Goal: Transaction & Acquisition: Purchase product/service

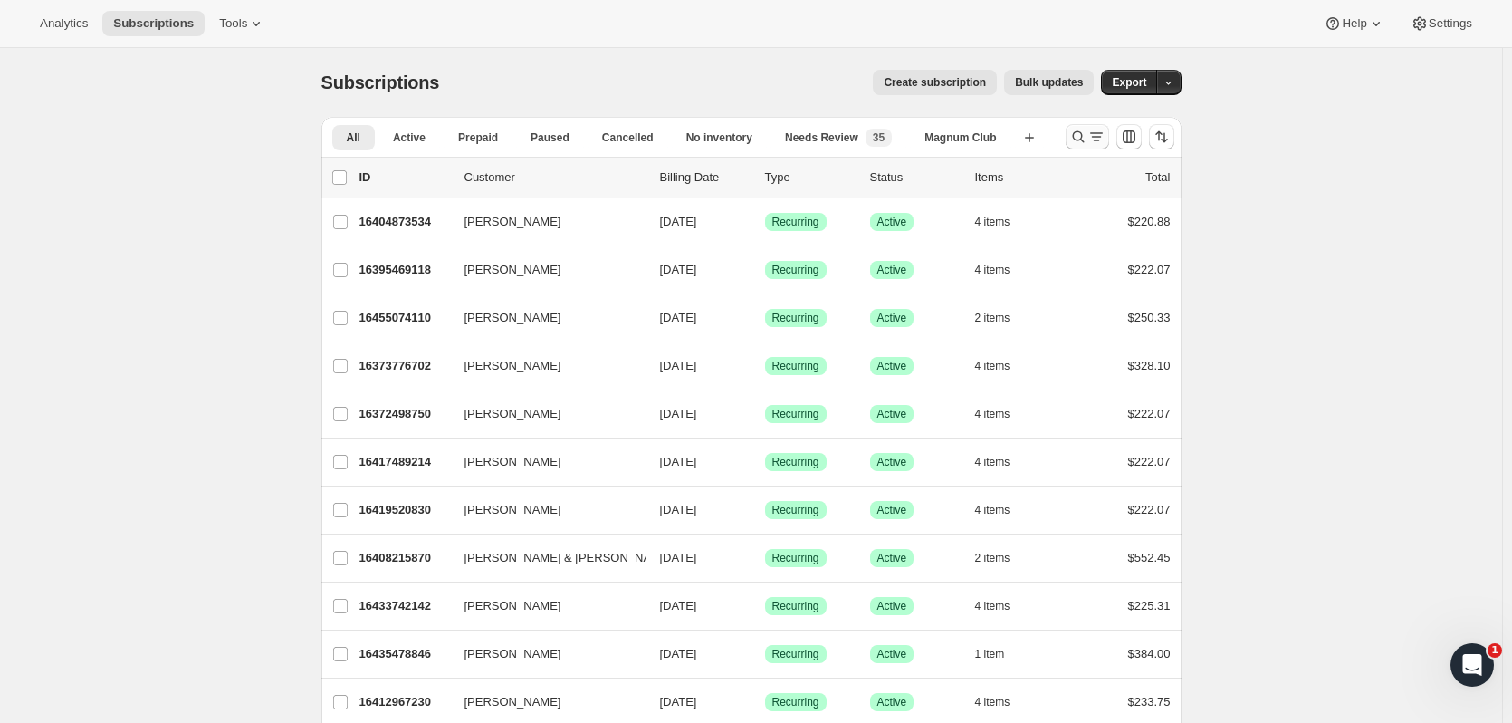
click at [1080, 140] on icon "Search and filter results" at bounding box center [1078, 137] width 18 height 18
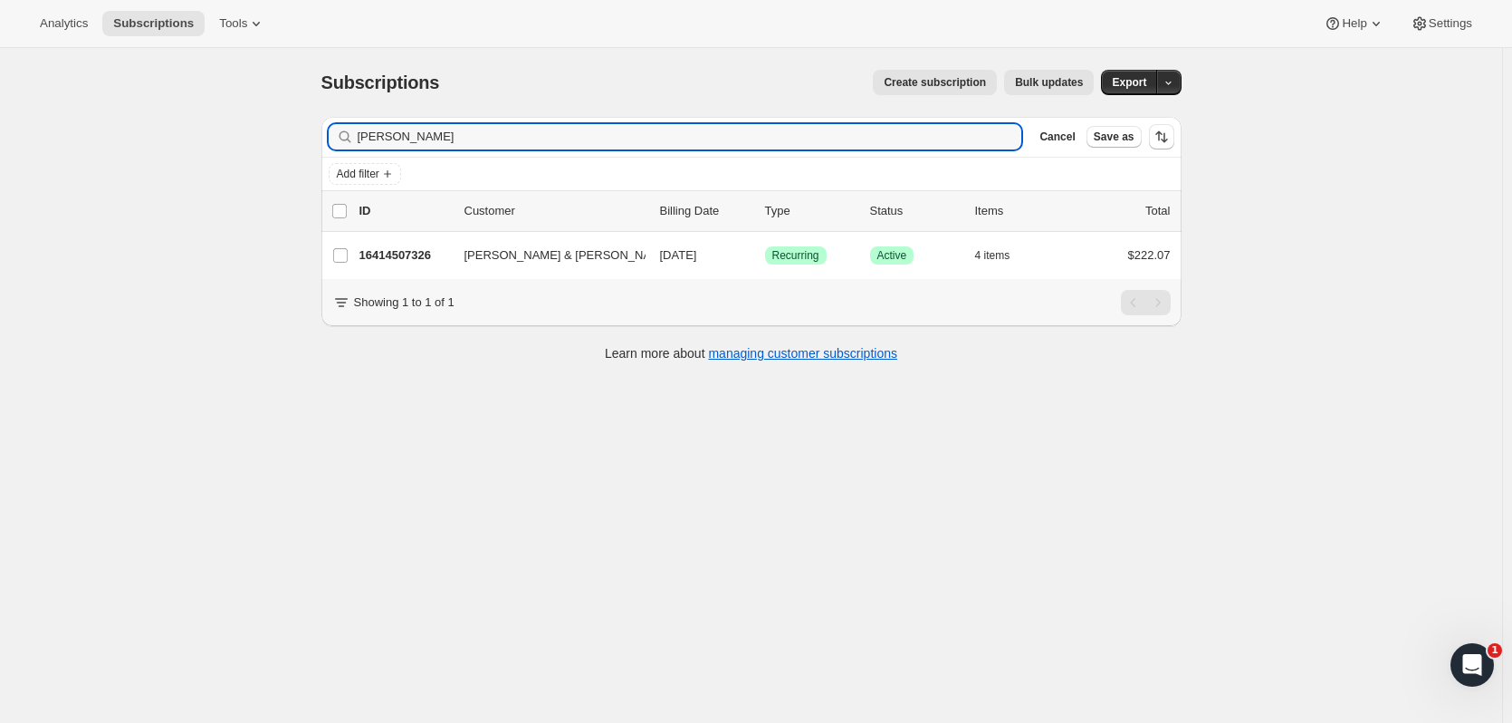
type input "[PERSON_NAME]"
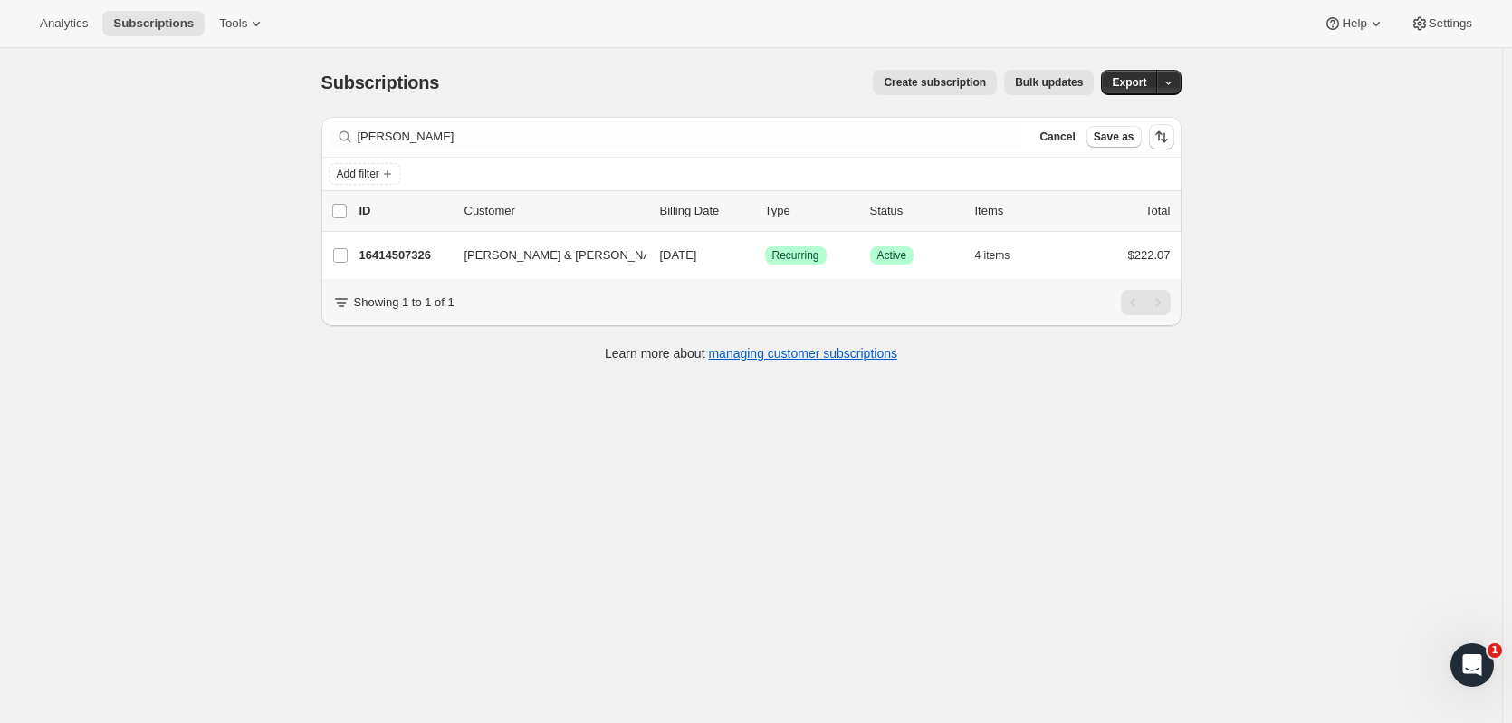
drag, startPoint x: 417, startPoint y: 254, endPoint x: 820, endPoint y: 349, distance: 414.9
click at [414, 254] on p "16414507326" at bounding box center [404, 255] width 91 height 18
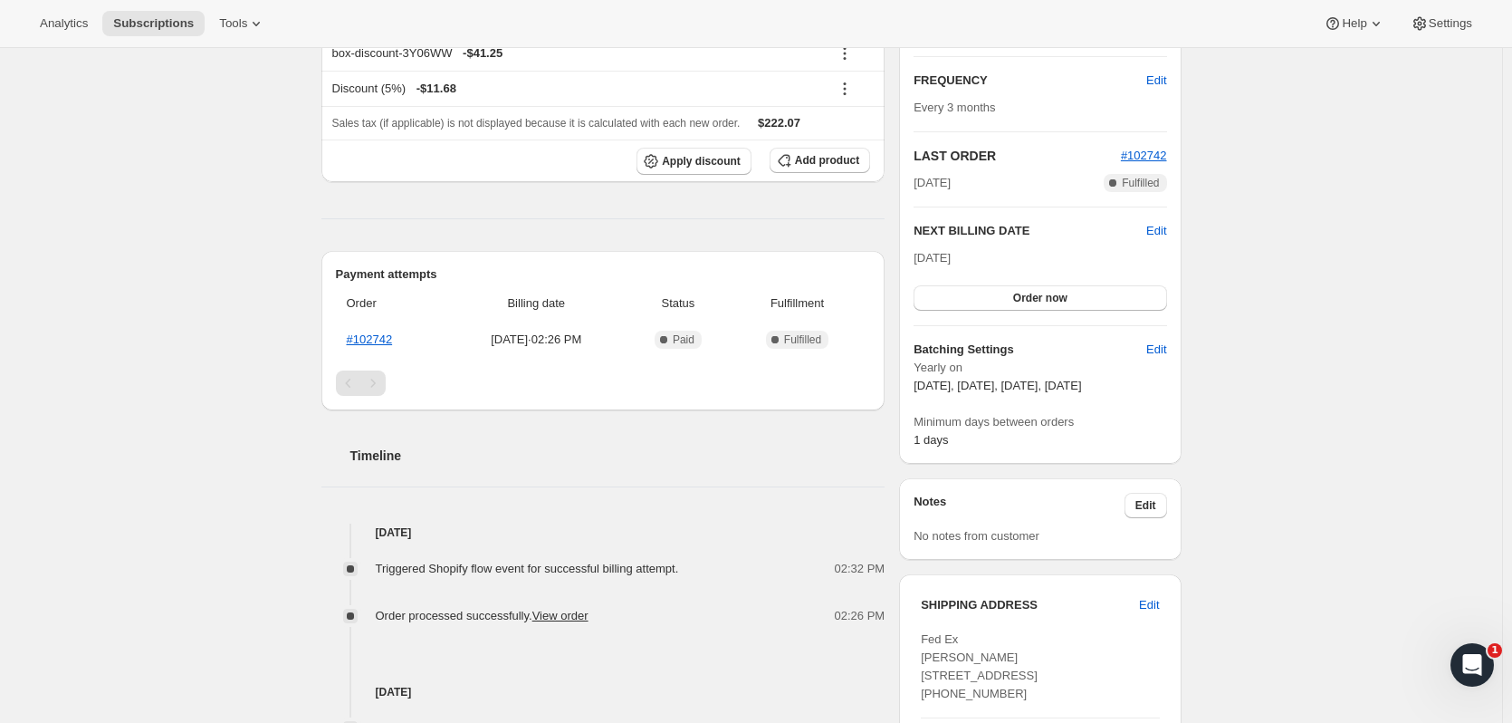
scroll to position [297, 0]
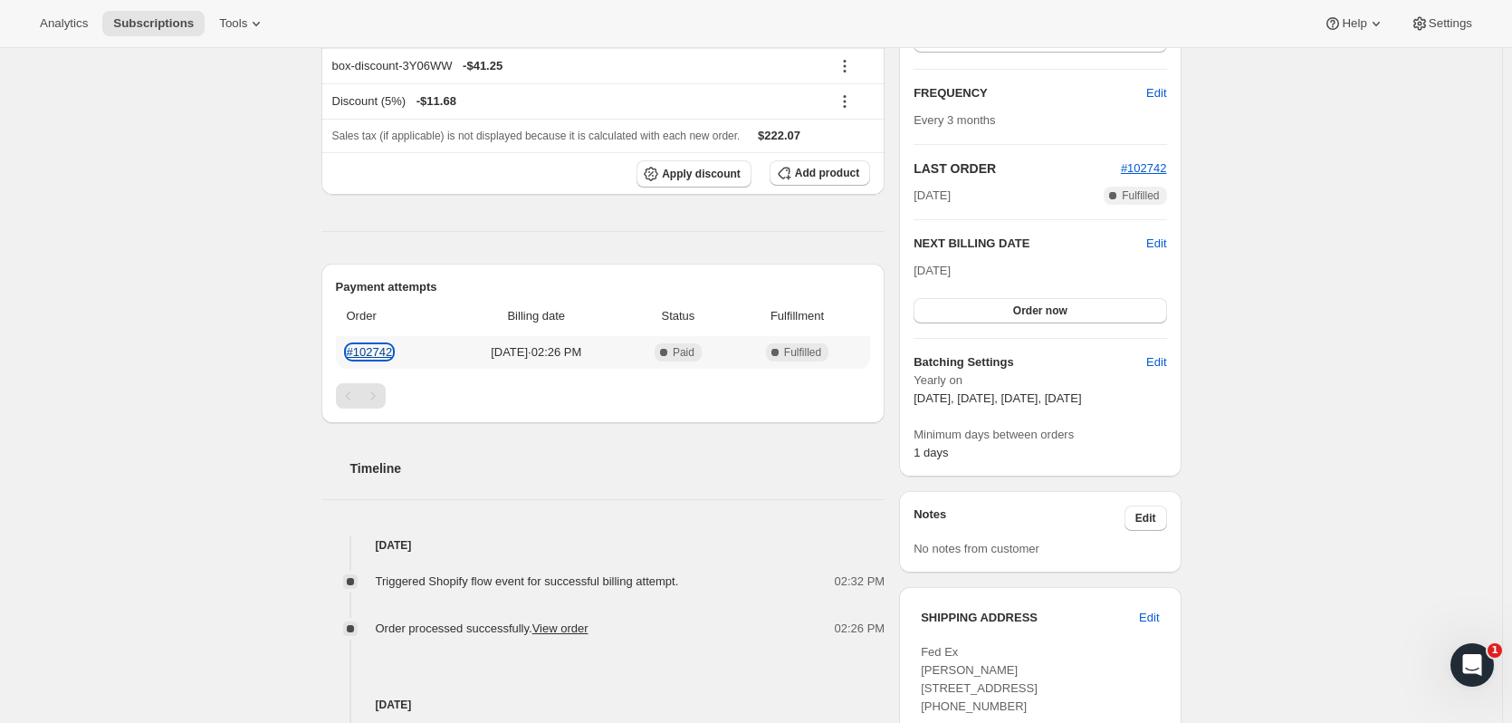
click at [387, 349] on link "#102742" at bounding box center [370, 352] width 46 height 14
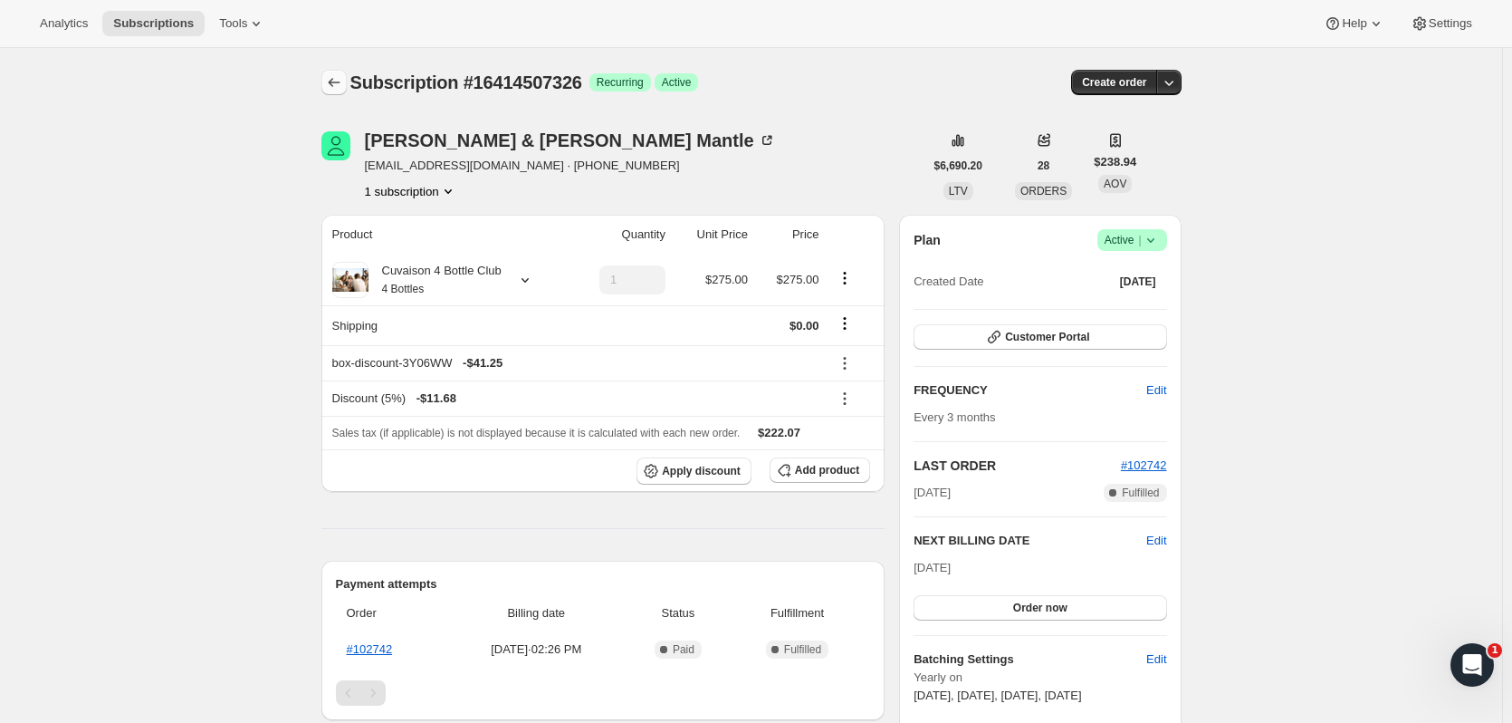
click at [341, 81] on icon "Subscriptions" at bounding box center [334, 82] width 18 height 18
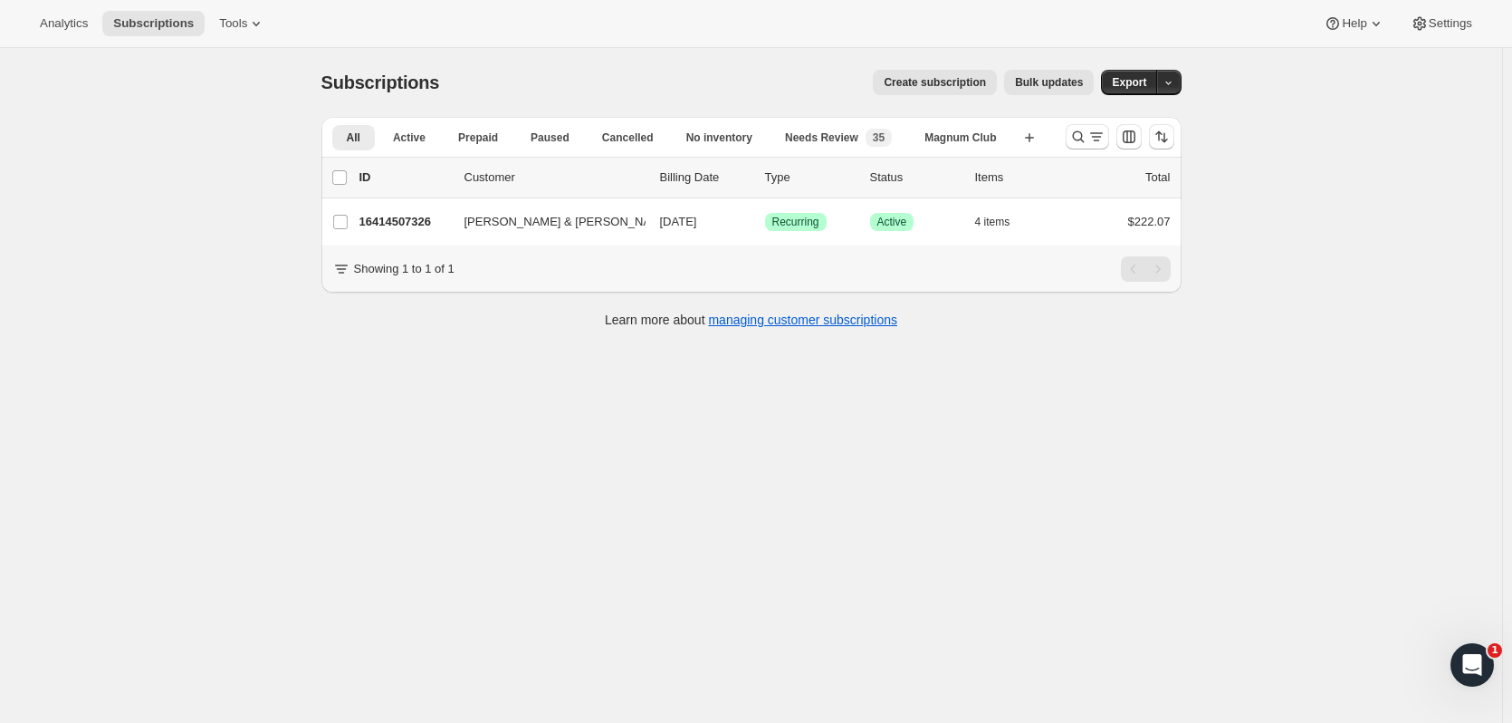
click at [1072, 150] on div at bounding box center [1119, 137] width 123 height 36
click at [1075, 143] on icon "Search and filter results" at bounding box center [1078, 137] width 18 height 18
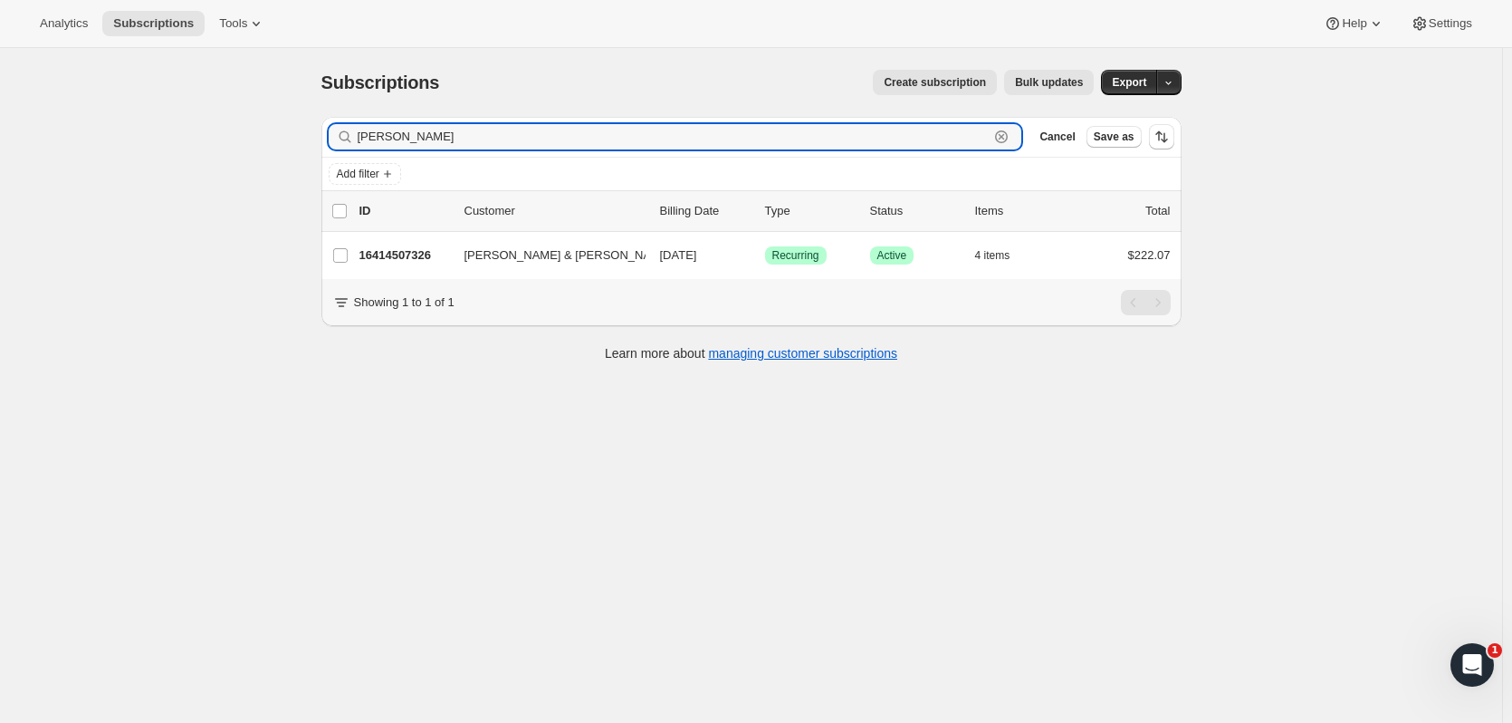
drag, startPoint x: 518, startPoint y: 142, endPoint x: 292, endPoint y: 139, distance: 225.5
click at [292, 139] on div "Subscriptions. This page is ready Subscriptions Create subscription Bulk update…" at bounding box center [751, 409] width 1502 height 723
type input "[PERSON_NAME]"
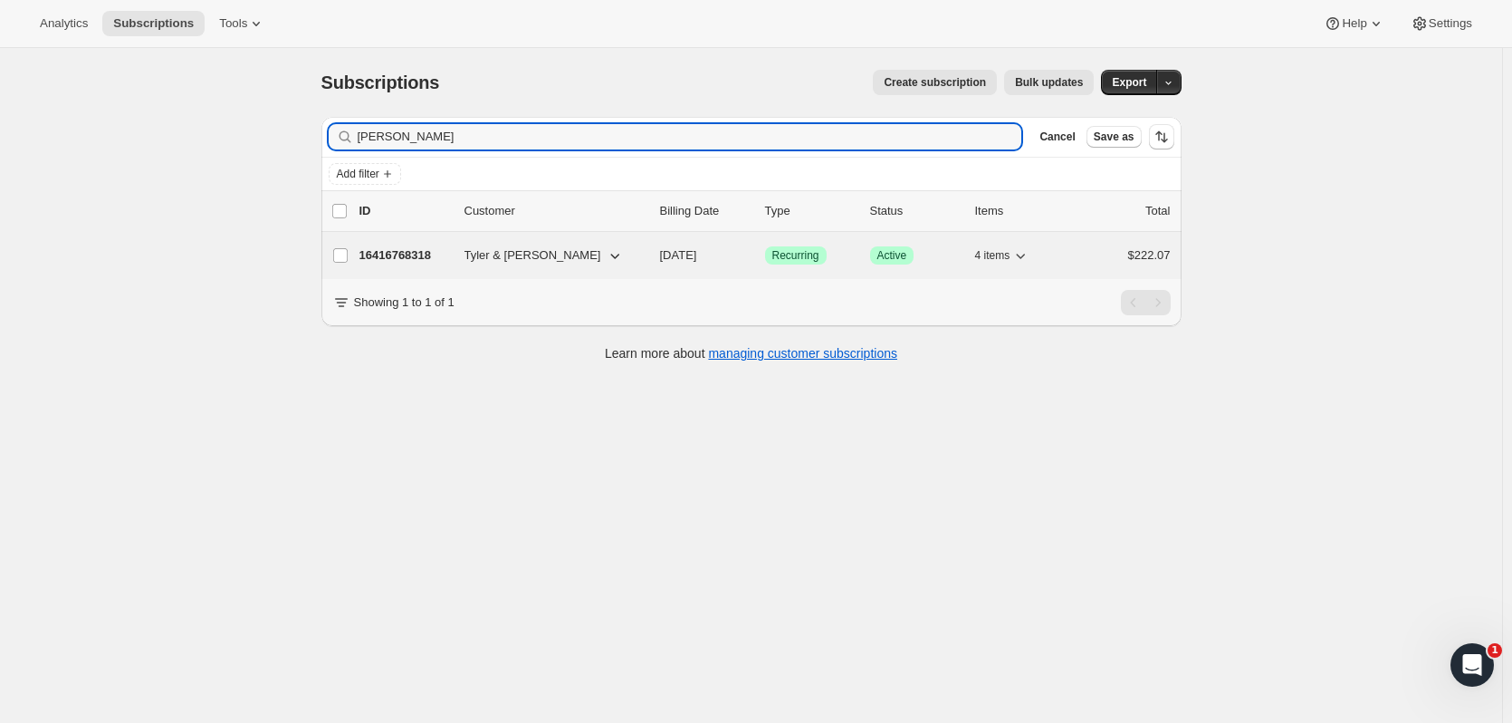
click at [389, 248] on p "16416768318" at bounding box center [404, 255] width 91 height 18
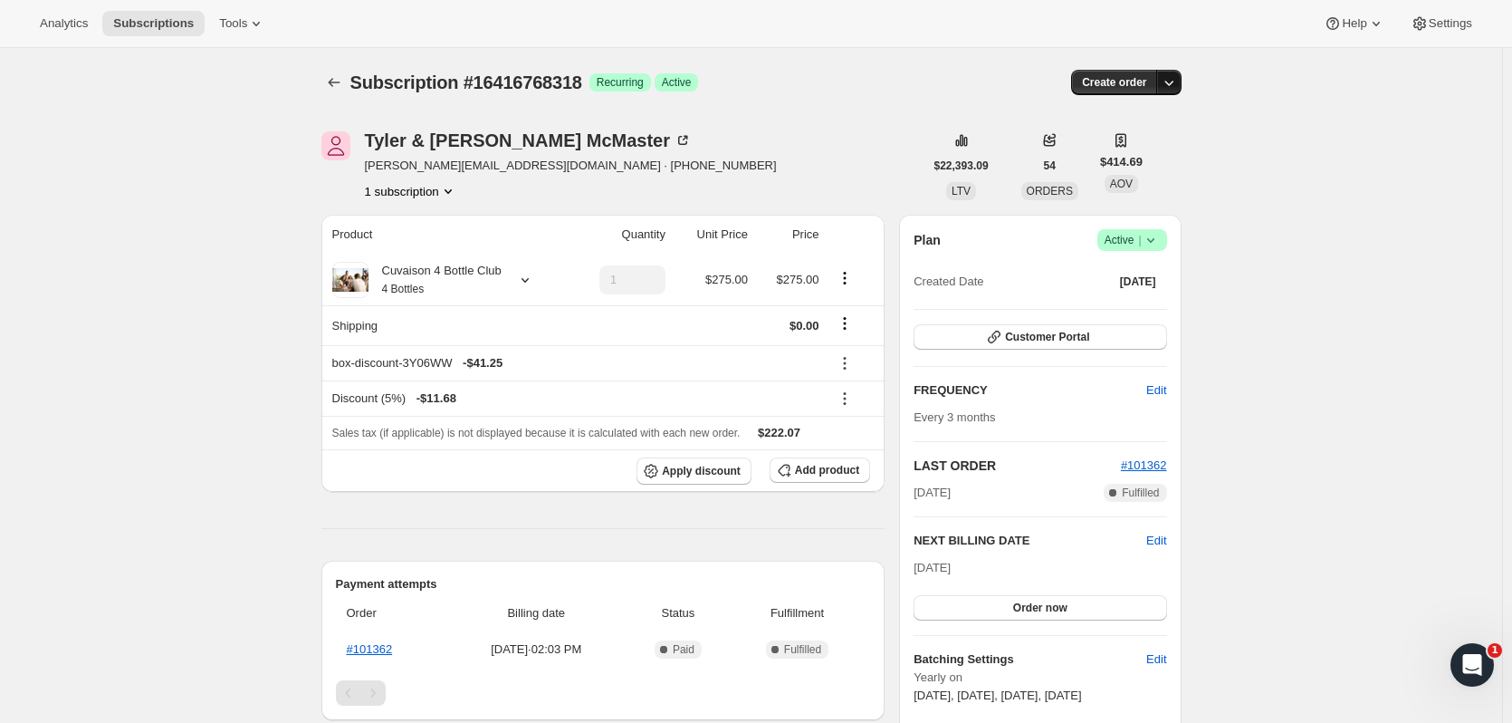
click at [1171, 72] on button "button" at bounding box center [1168, 82] width 25 height 25
click at [1166, 151] on span "Create custom one-time order" at bounding box center [1097, 151] width 157 height 14
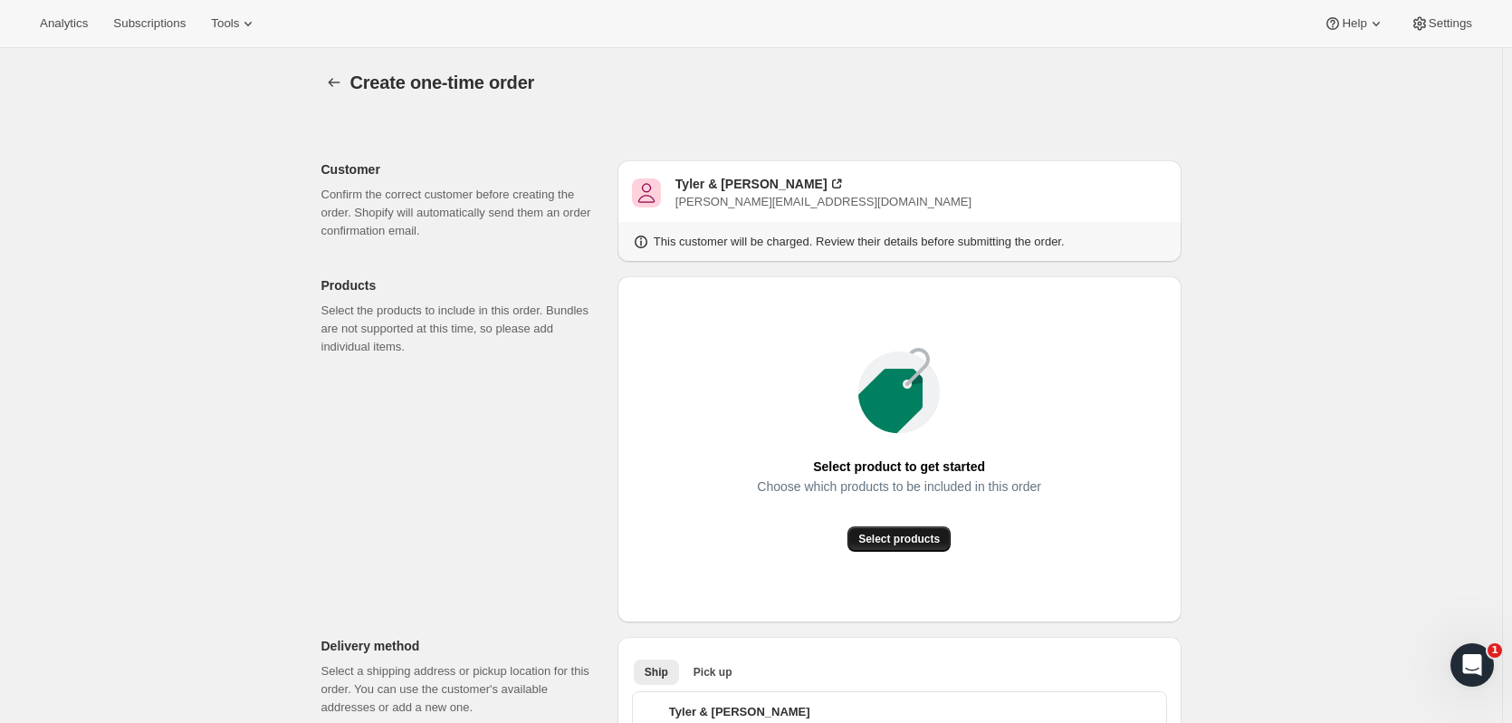
click at [917, 537] on span "Select products" at bounding box center [898, 539] width 81 height 14
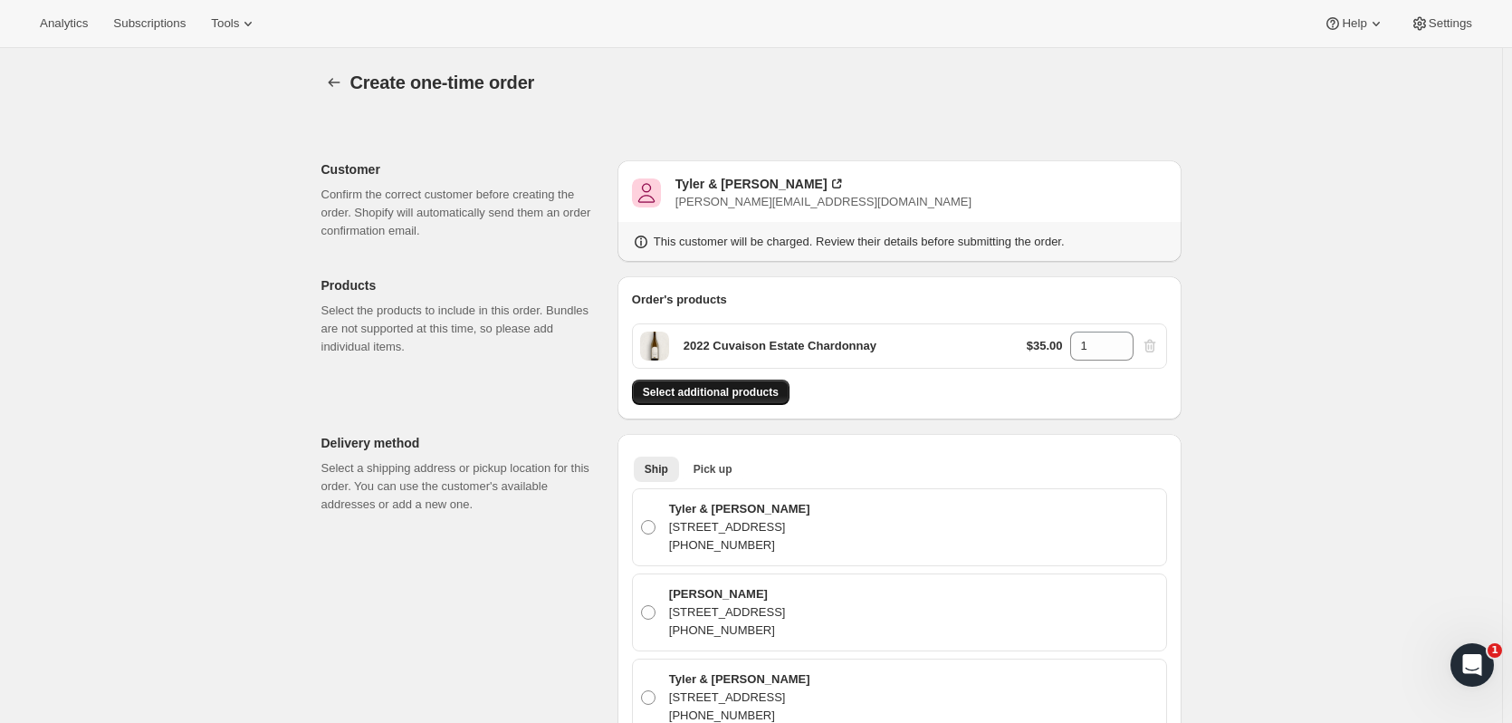
click at [777, 397] on button "Select additional products" at bounding box center [711, 391] width 158 height 25
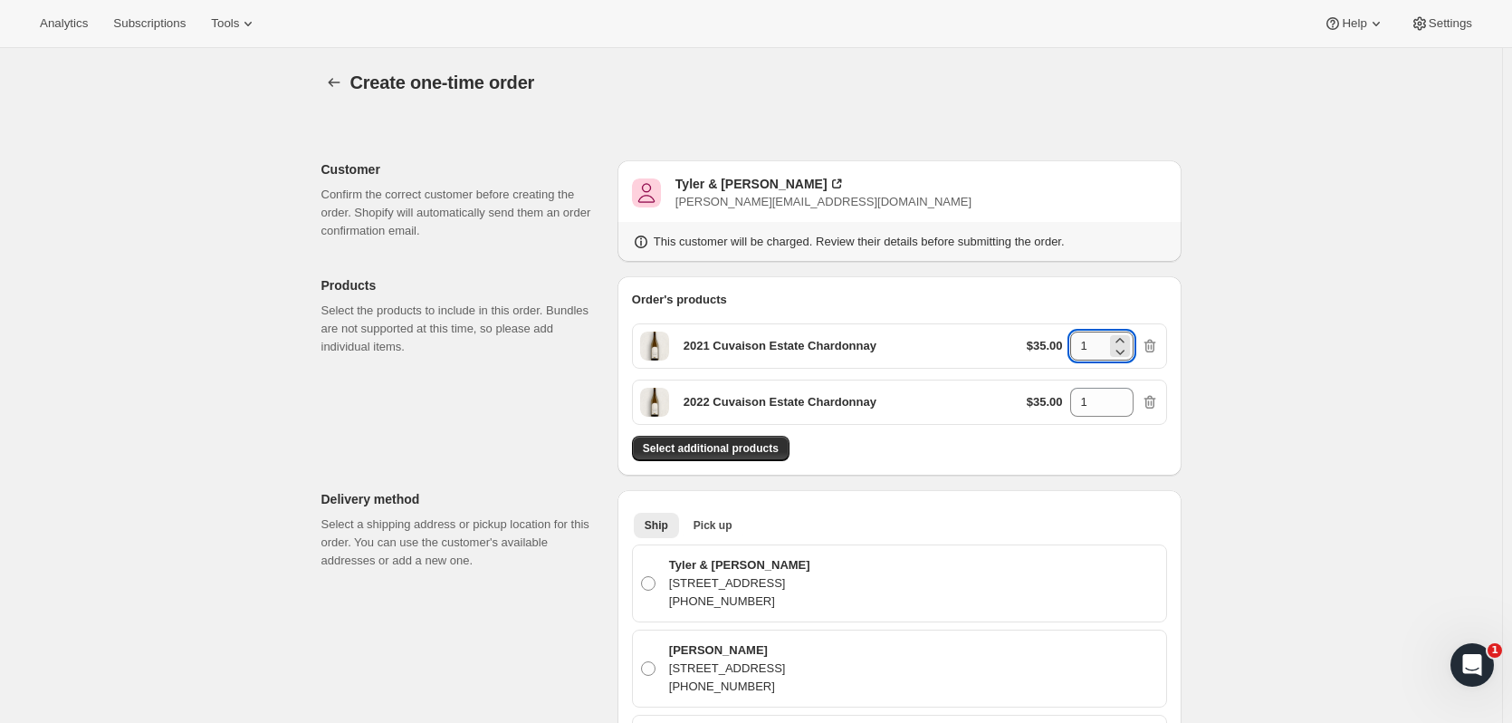
click at [1105, 349] on input "1" at bounding box center [1088, 345] width 36 height 29
type input "36"
click at [1106, 405] on input "1" at bounding box center [1088, 402] width 36 height 29
type input "36"
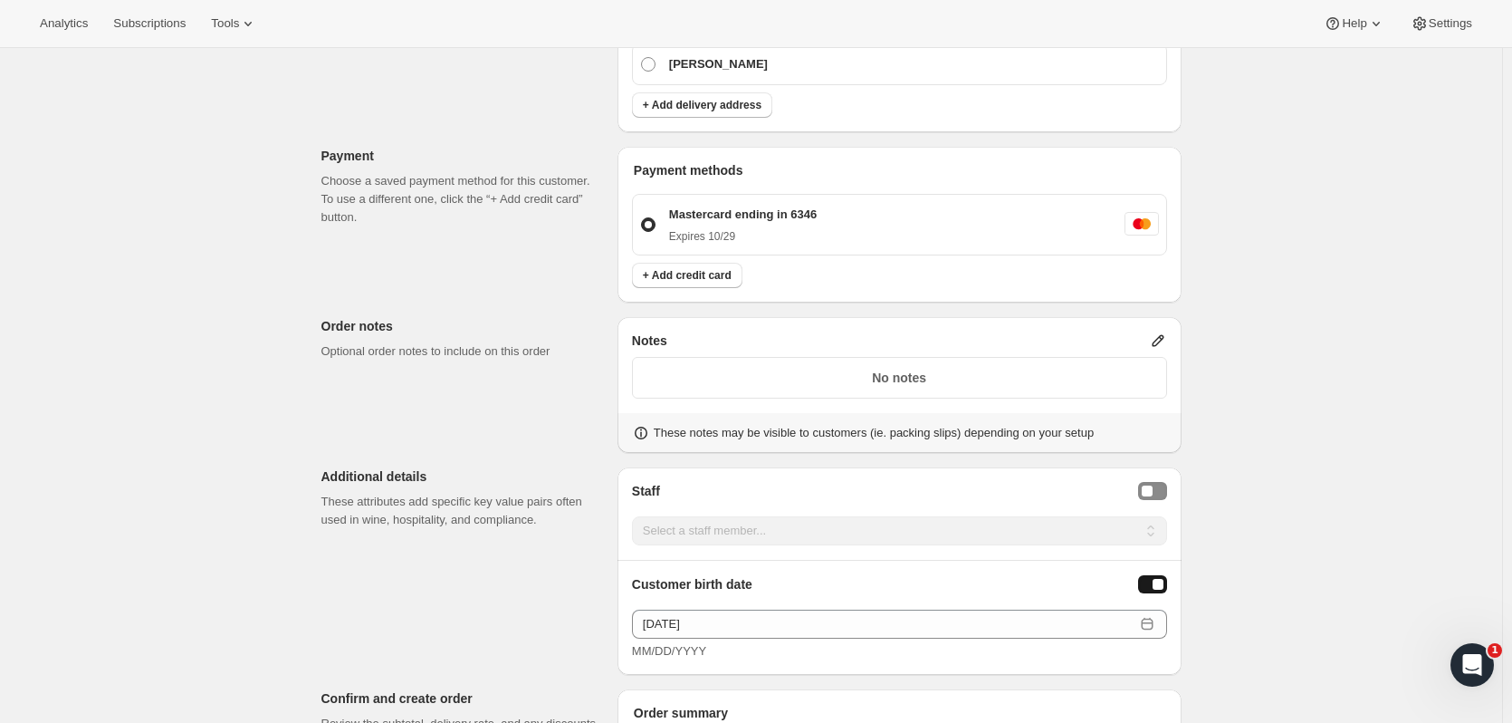
scroll to position [1405, 0]
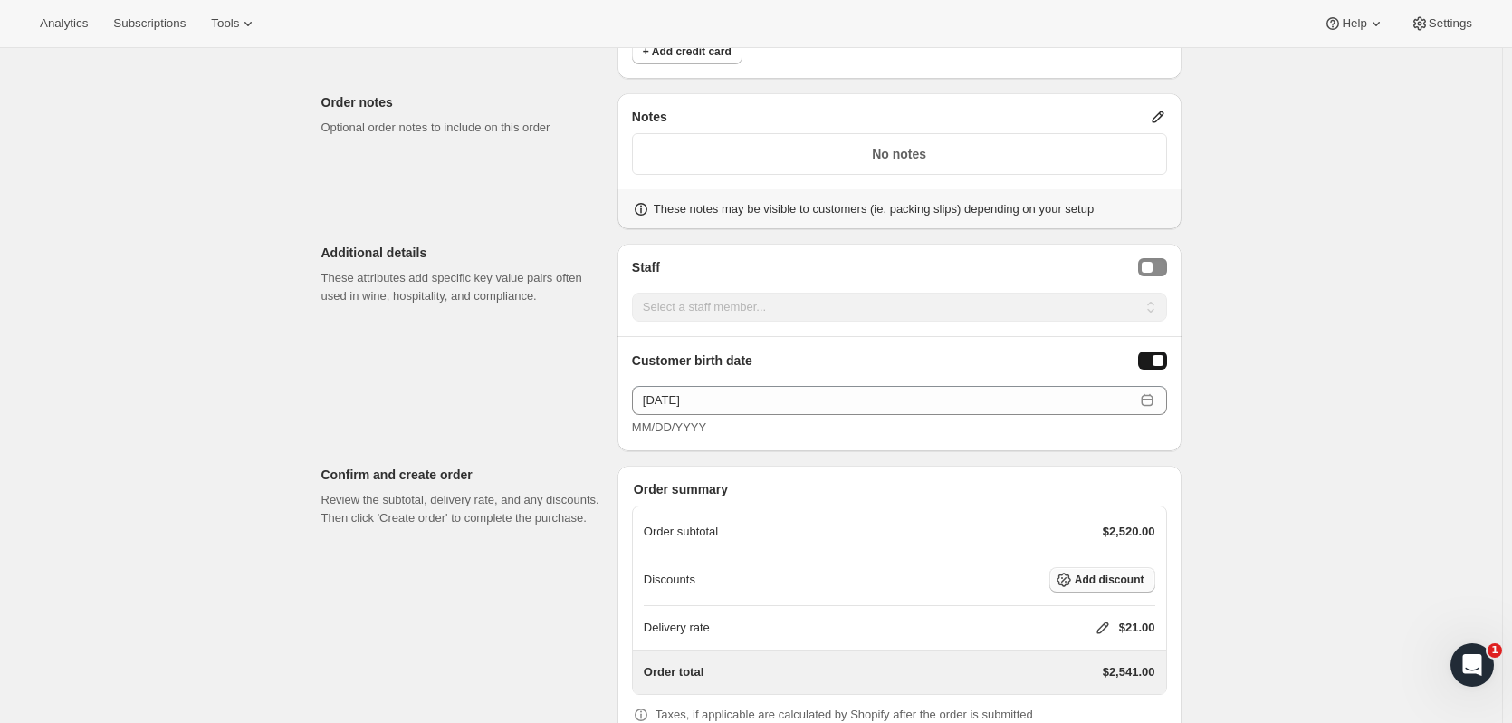
click at [1113, 572] on span "Add discount" at bounding box center [1110, 579] width 70 height 14
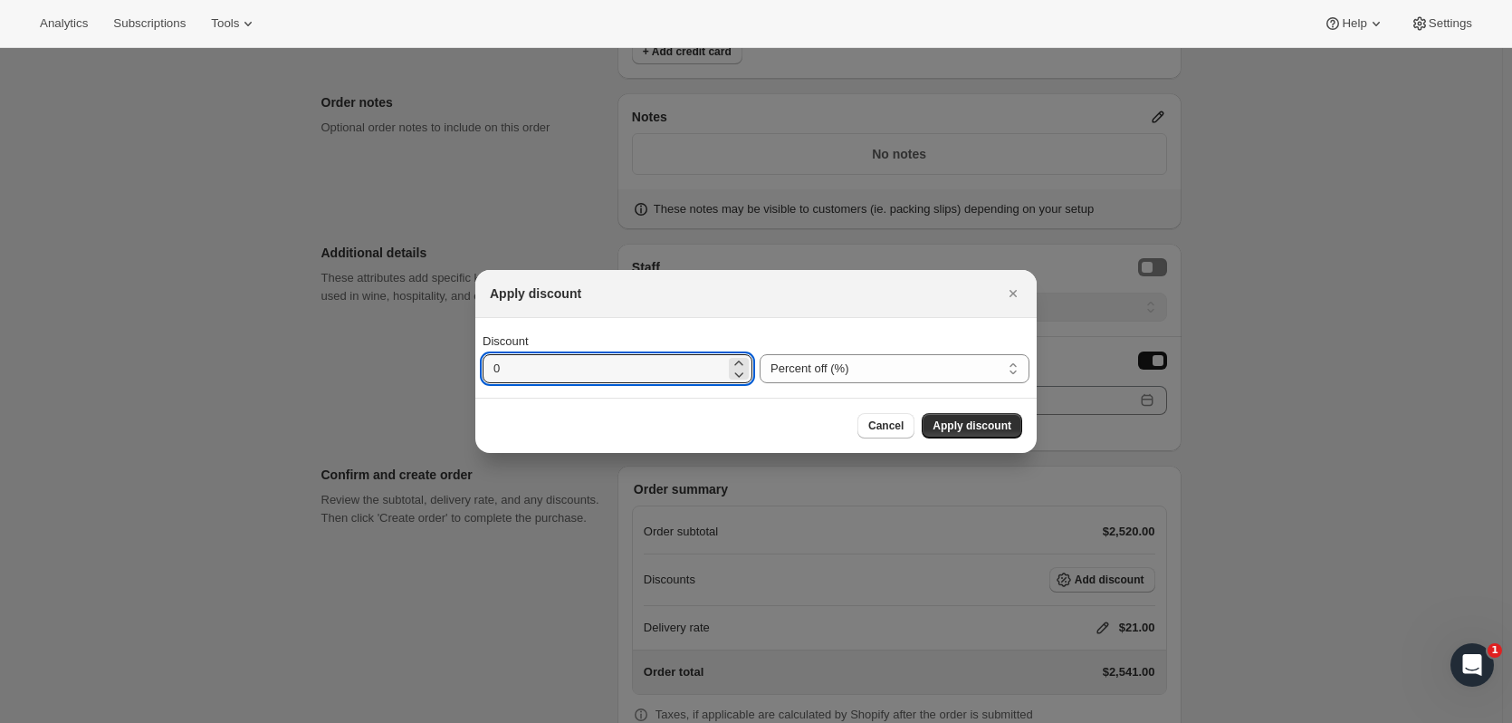
drag, startPoint x: 542, startPoint y: 379, endPoint x: 443, endPoint y: 378, distance: 99.6
type input "35"
click at [980, 426] on span "Apply discount" at bounding box center [972, 425] width 79 height 14
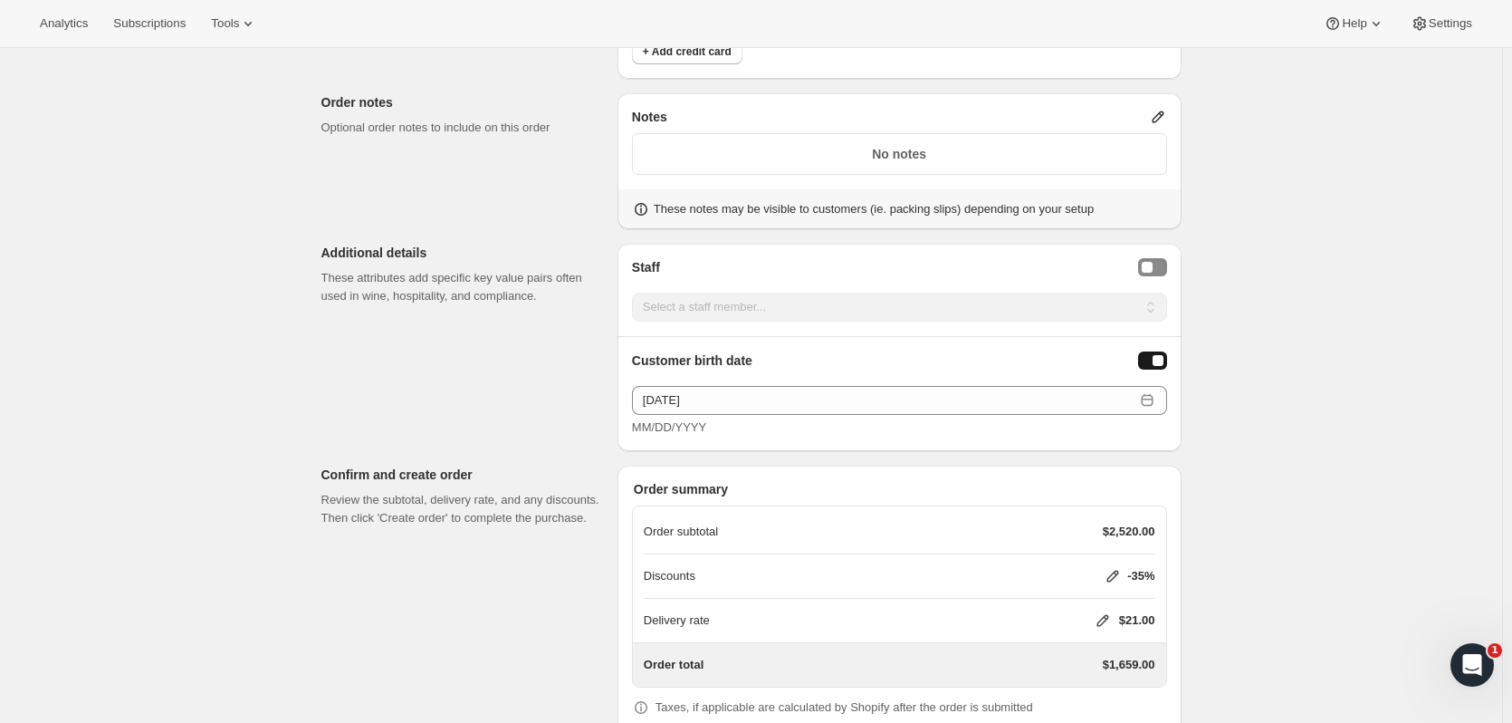
click at [1108, 615] on icon at bounding box center [1103, 621] width 12 height 12
click at [1087, 577] on button "Save" at bounding box center [1098, 586] width 47 height 25
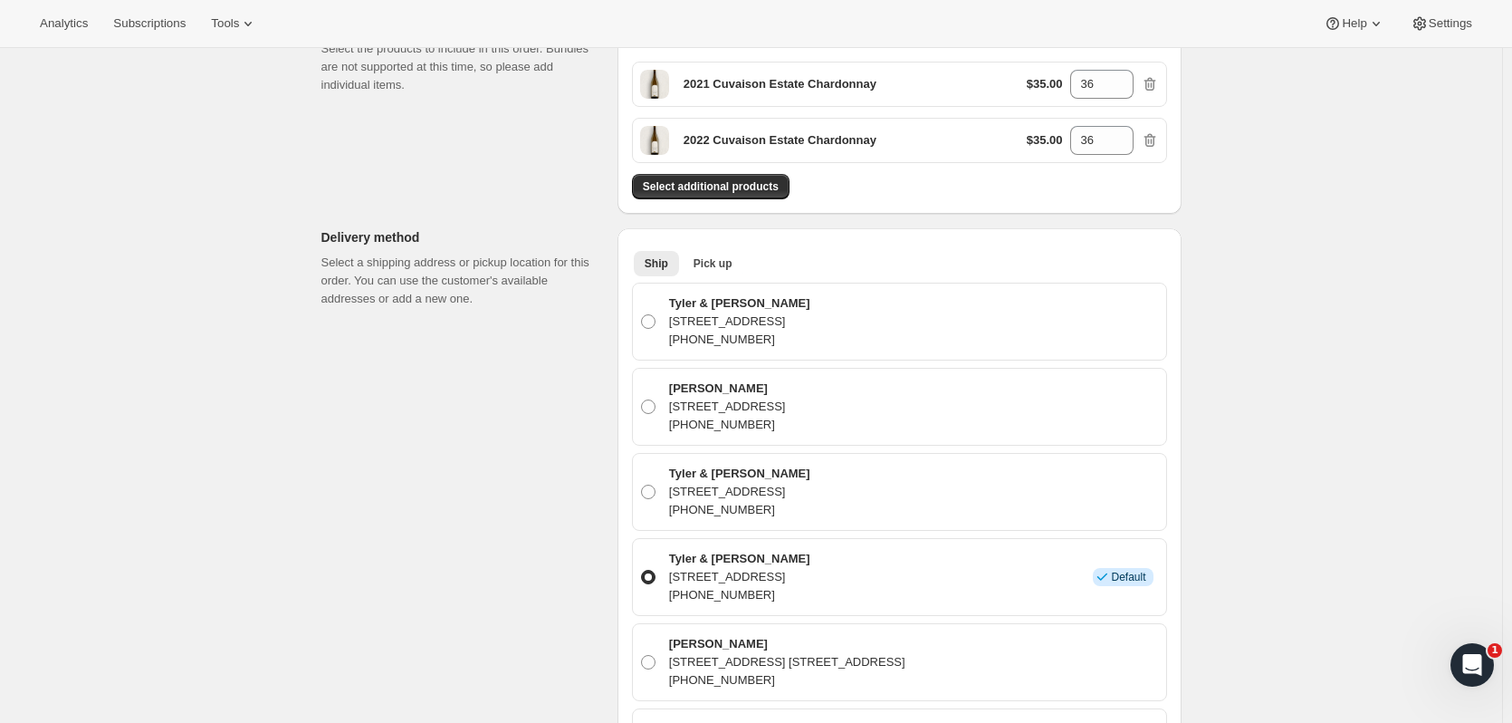
scroll to position [1496, 0]
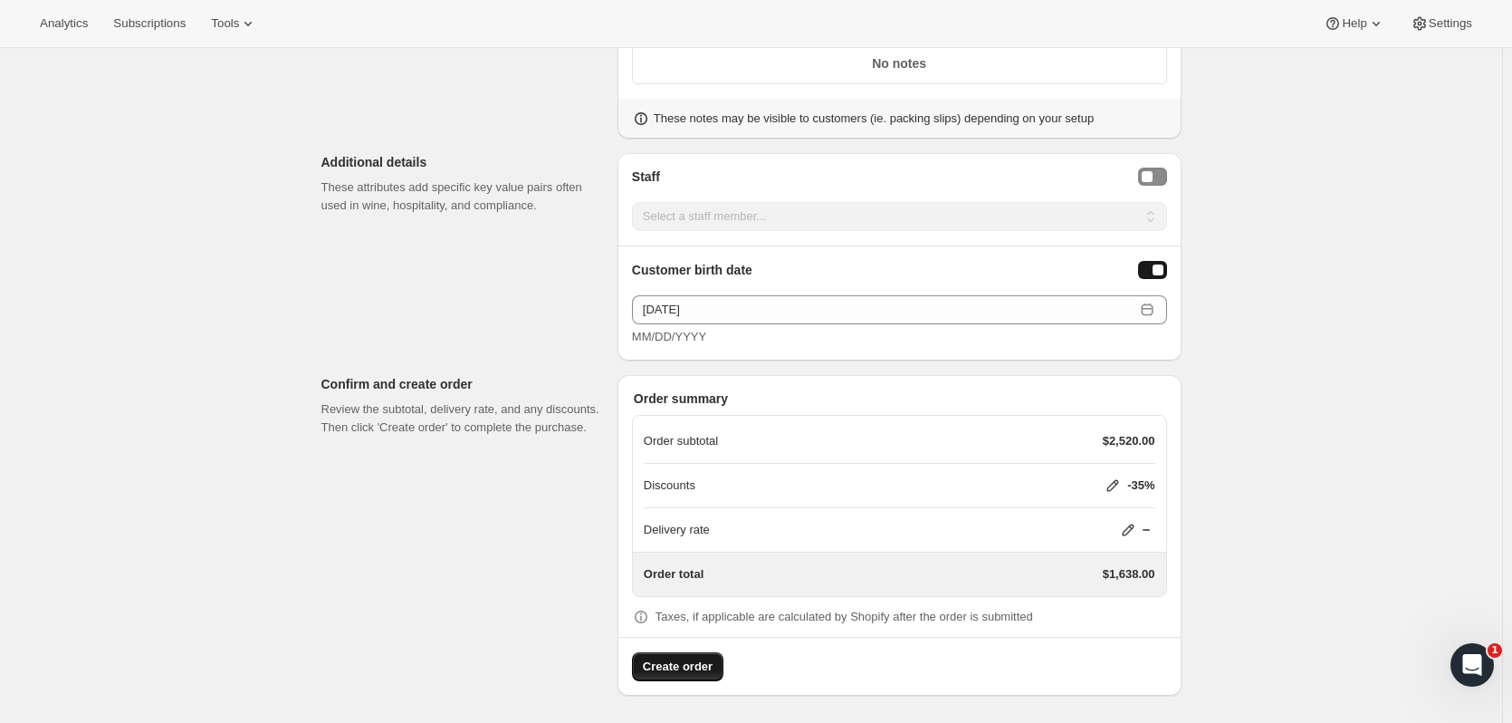
click at [715, 672] on button "Create order" at bounding box center [677, 666] width 91 height 29
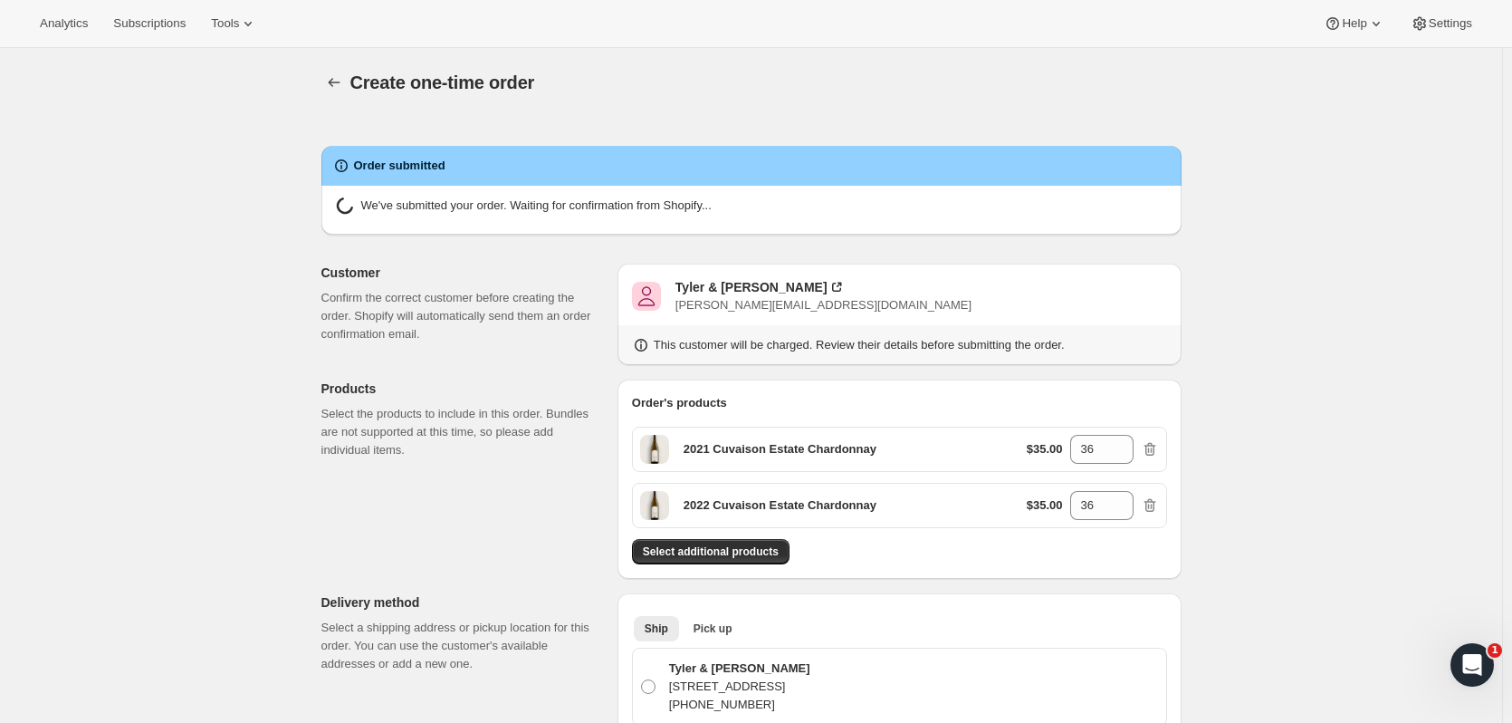
radio input "true"
